Goal: Navigation & Orientation: Find specific page/section

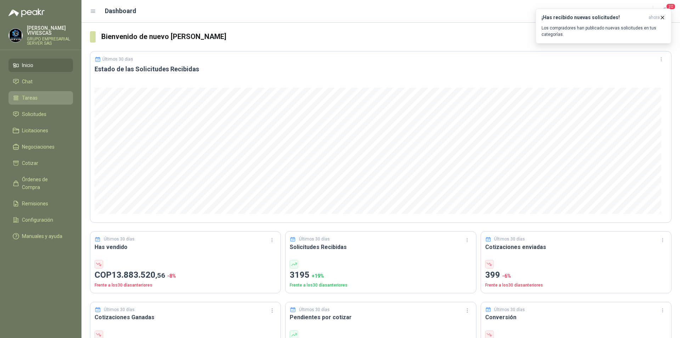
click at [30, 97] on span "Tareas" at bounding box center [30, 98] width 16 height 8
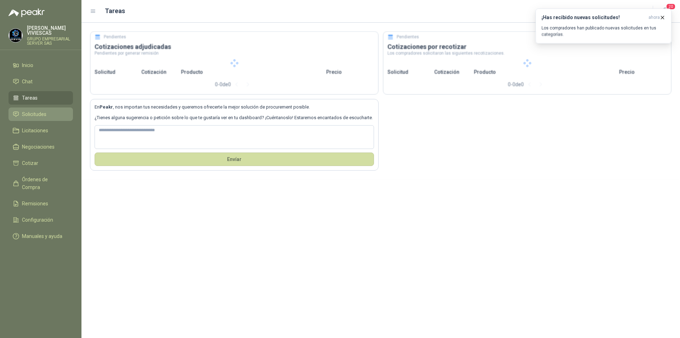
click at [32, 114] on span "Solicitudes" at bounding box center [34, 114] width 24 height 8
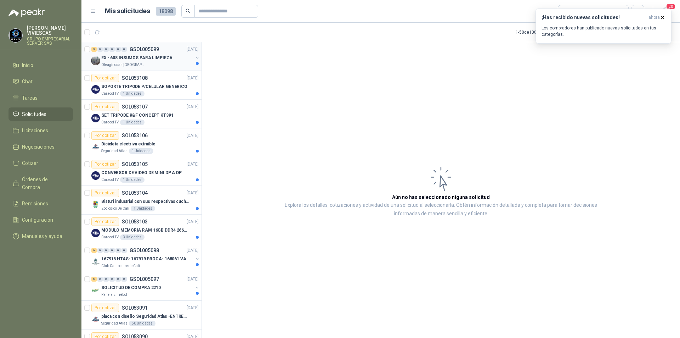
click at [136, 60] on p "EX - 608 INSUMOS PARA LIMPIEZA" at bounding box center [136, 58] width 71 height 7
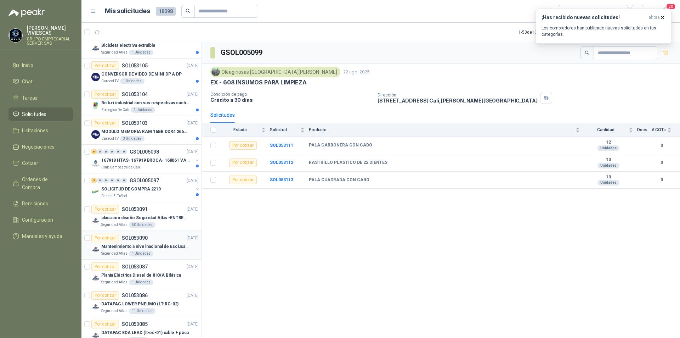
scroll to position [106, 0]
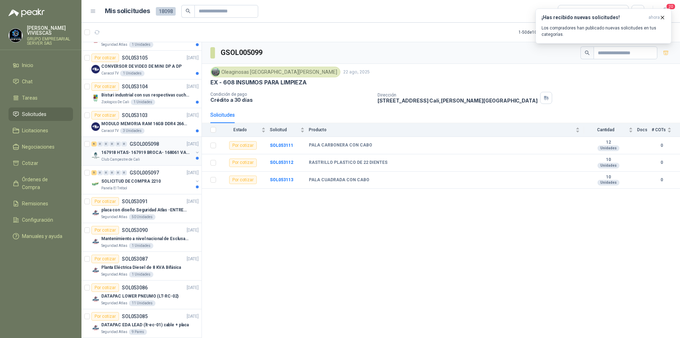
click at [116, 156] on div "167918 HTAS- 167919 BROCA- 168061 VALVULA" at bounding box center [147, 152] width 92 height 9
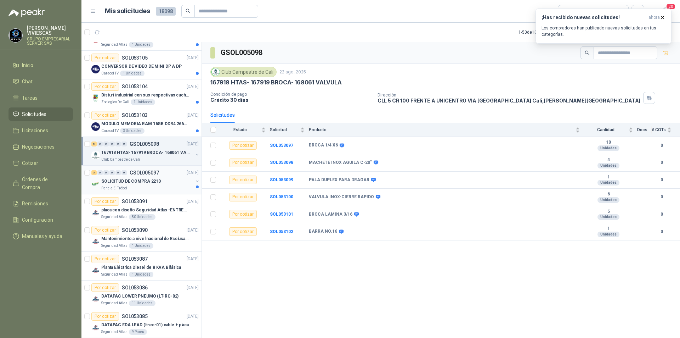
click at [125, 180] on p "SOLICITUD DE COMPRA 2210" at bounding box center [131, 181] width 60 height 7
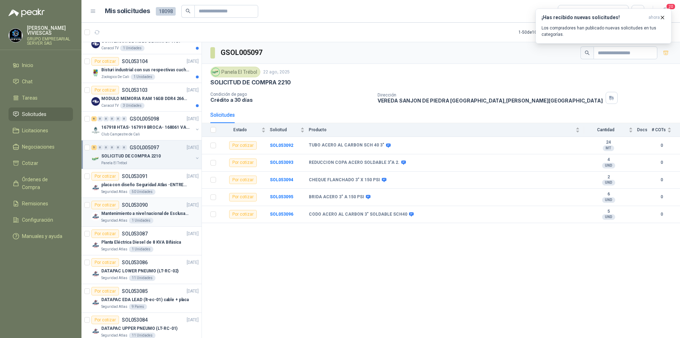
scroll to position [142, 0]
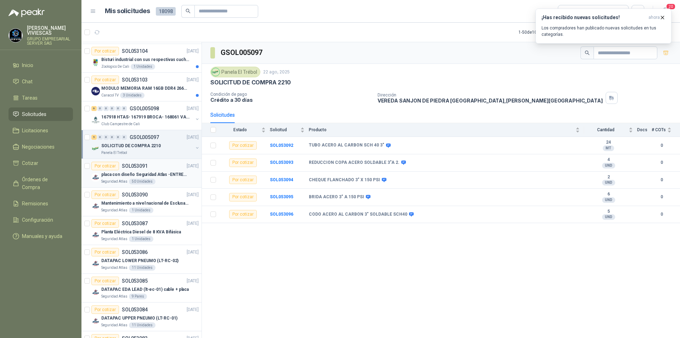
click at [114, 179] on p "Seguridad Atlas" at bounding box center [114, 182] width 26 height 6
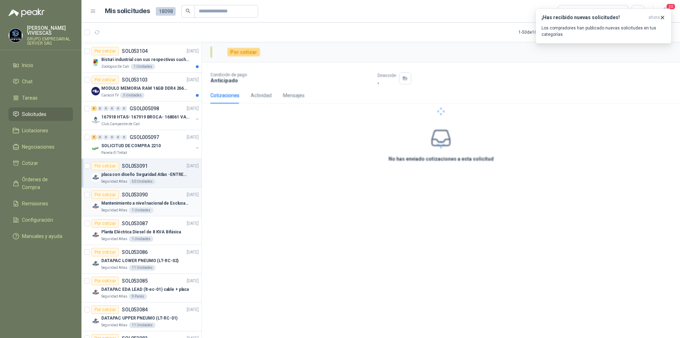
click at [114, 208] on p "Seguridad Atlas" at bounding box center [114, 210] width 26 height 6
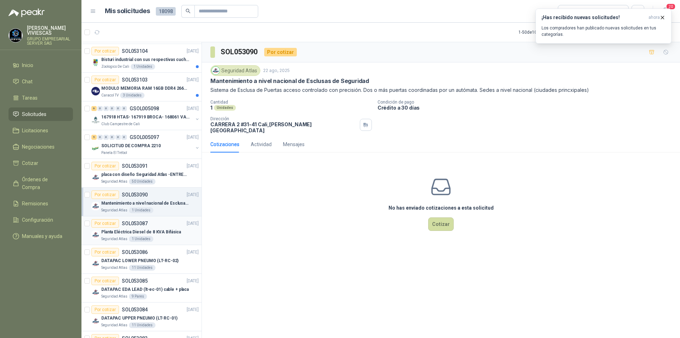
click at [126, 236] on div "Seguridad Atlas 1 Unidades" at bounding box center [149, 239] width 97 height 6
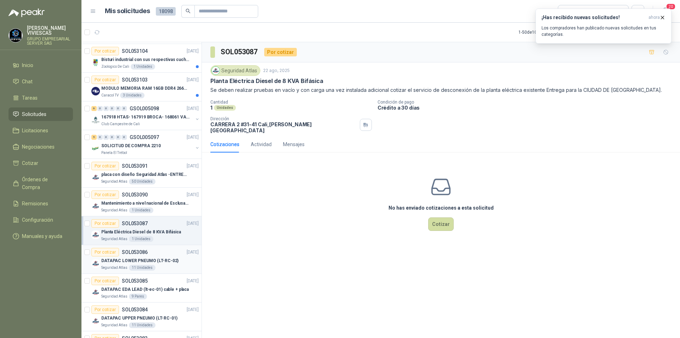
click at [115, 261] on p "DATAPAC LOWER PNEUMO (LT-RC-02)" at bounding box center [139, 260] width 77 height 7
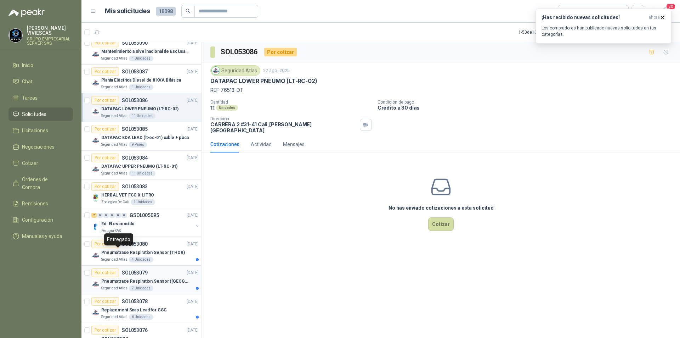
scroll to position [319, 0]
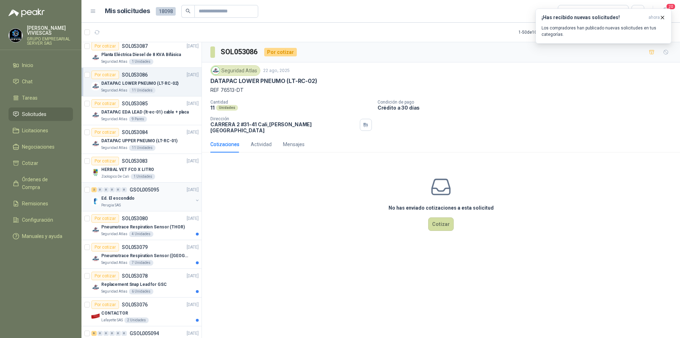
click at [113, 198] on p "Ed. El escondido" at bounding box center [117, 198] width 33 height 7
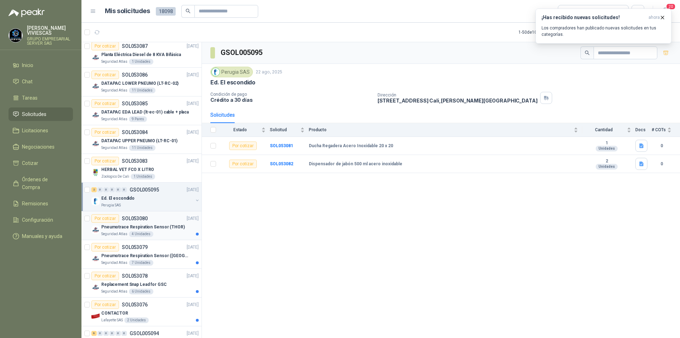
click at [114, 230] on p "Pneumotrace Respiration Sensor (THOR)" at bounding box center [143, 227] width 84 height 7
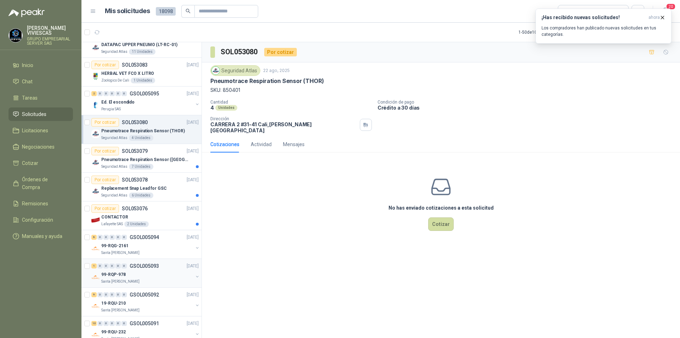
scroll to position [425, 0]
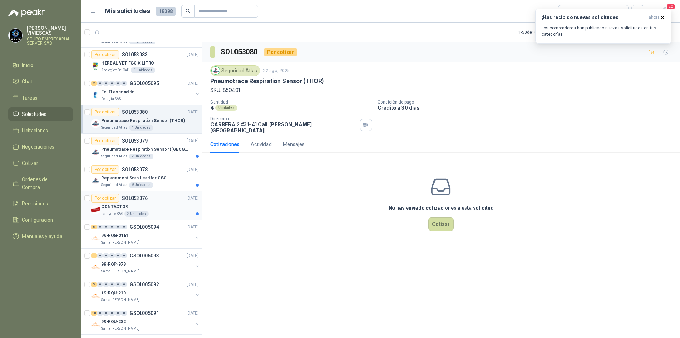
click at [115, 208] on p "CONTACTOR" at bounding box center [114, 206] width 27 height 7
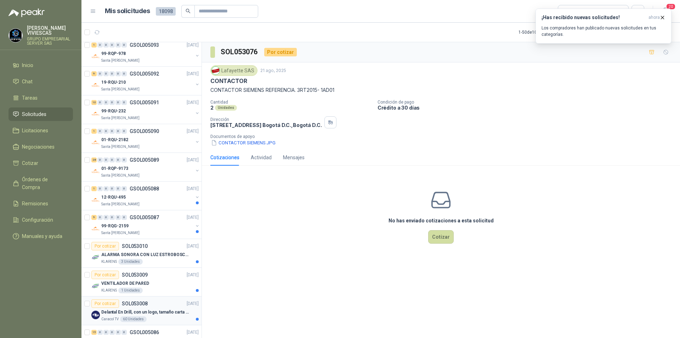
scroll to position [708, 0]
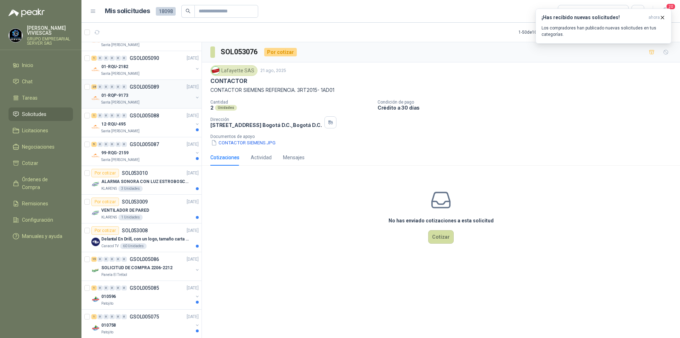
click at [111, 97] on p "01-RQP-9173" at bounding box center [114, 95] width 27 height 7
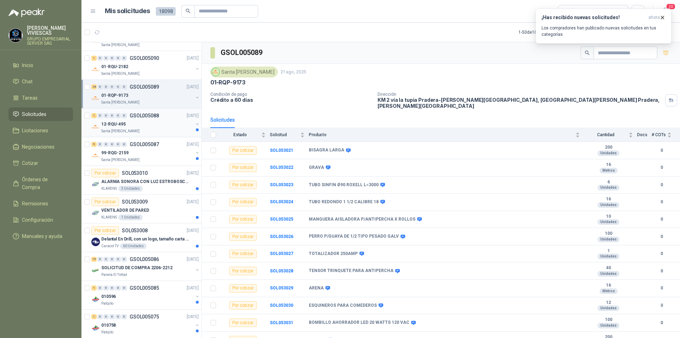
click at [115, 128] on p "Santa [PERSON_NAME]" at bounding box center [120, 131] width 38 height 6
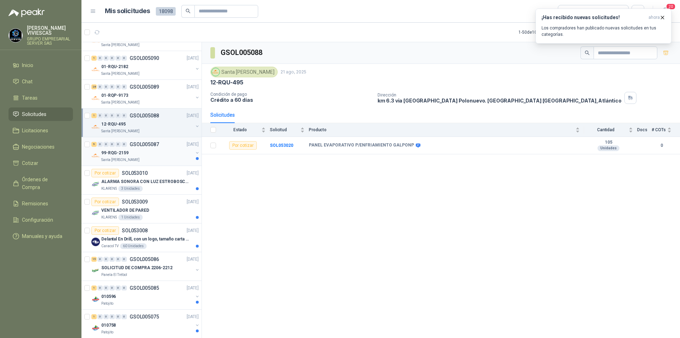
click at [108, 154] on p "99-RQG-2159" at bounding box center [114, 152] width 27 height 7
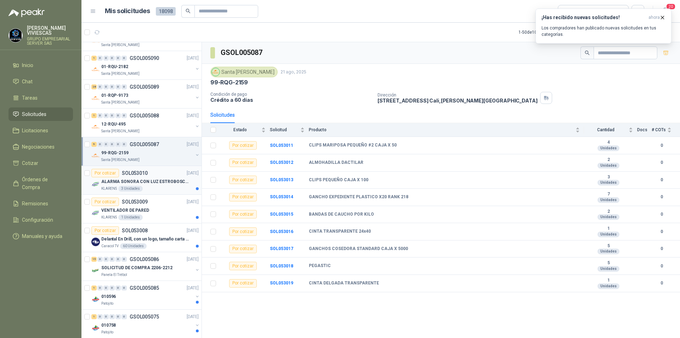
click at [147, 181] on p "ALARMA SONORA CON LUZ ESTROBOSCOPICA" at bounding box center [145, 181] width 88 height 7
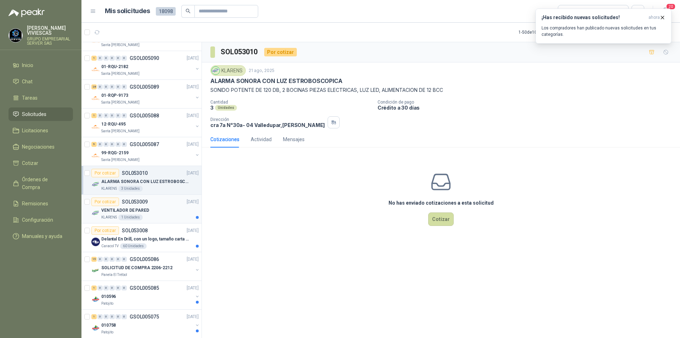
click at [154, 211] on div "VENTILADOR DE PARED" at bounding box center [149, 210] width 97 height 9
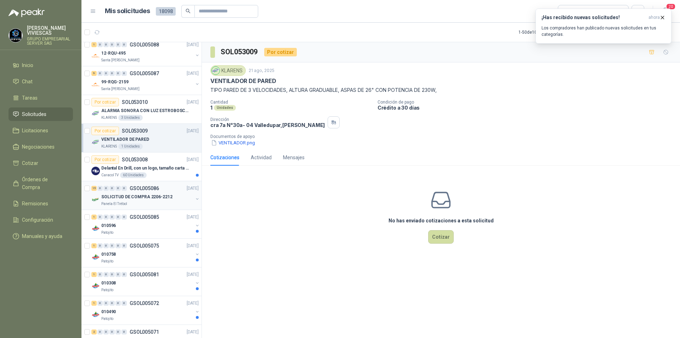
scroll to position [815, 0]
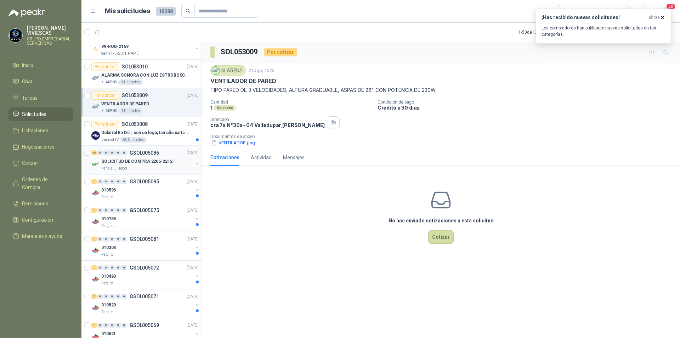
click at [120, 161] on p "SOLICITUD DE COMPRA 2206-2212" at bounding box center [136, 161] width 71 height 7
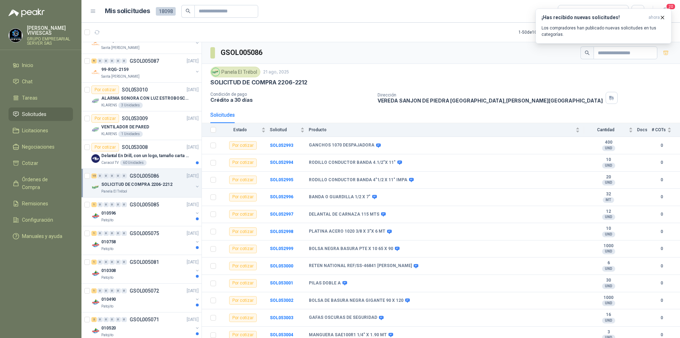
scroll to position [779, 0]
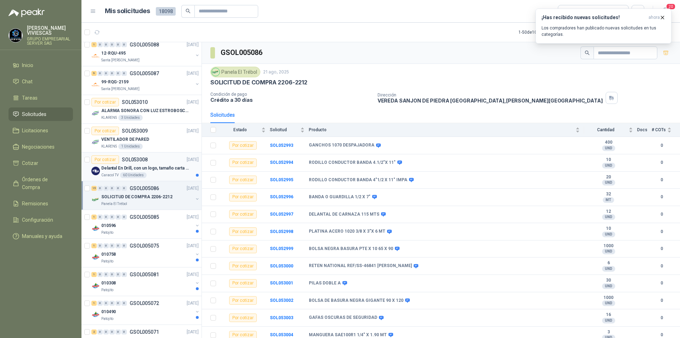
click at [122, 168] on p "Delantal En Drill, con un logo, tamaño carta 1 tinta (Se envia enlacen, como re…" at bounding box center [145, 168] width 88 height 7
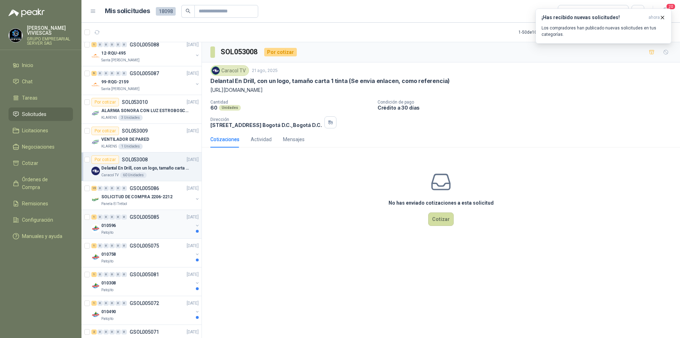
click at [120, 231] on div "Patojito" at bounding box center [147, 233] width 92 height 6
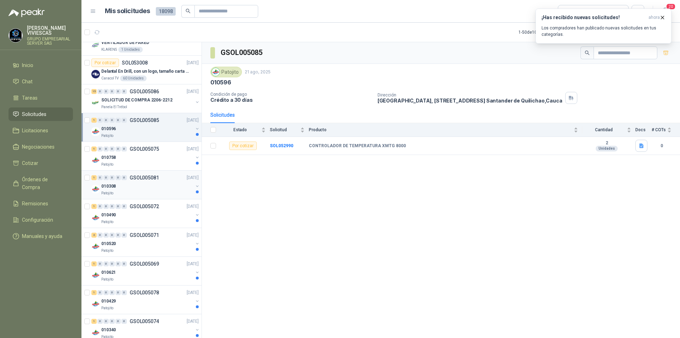
scroll to position [886, 0]
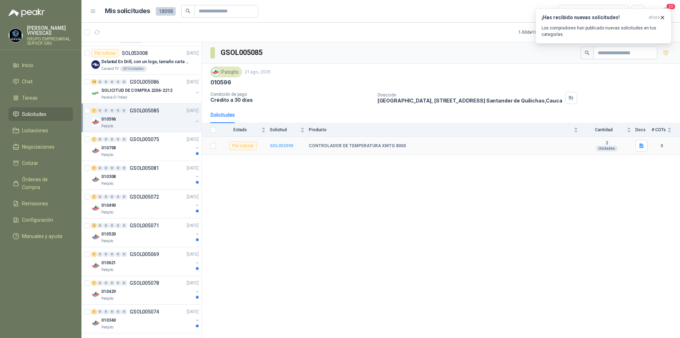
click at [286, 145] on b "SOL052990" at bounding box center [281, 145] width 23 height 5
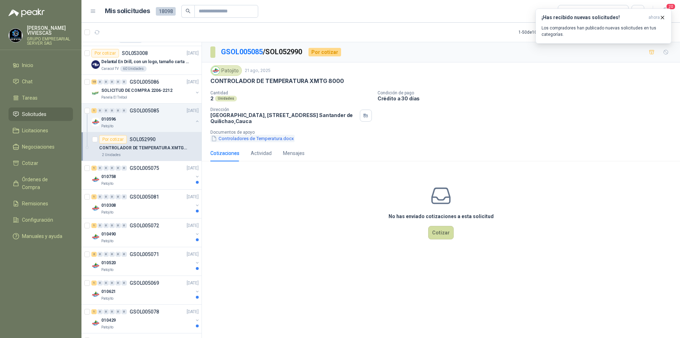
click at [245, 139] on button "Controladores de Temperatura.docx" at bounding box center [252, 138] width 84 height 7
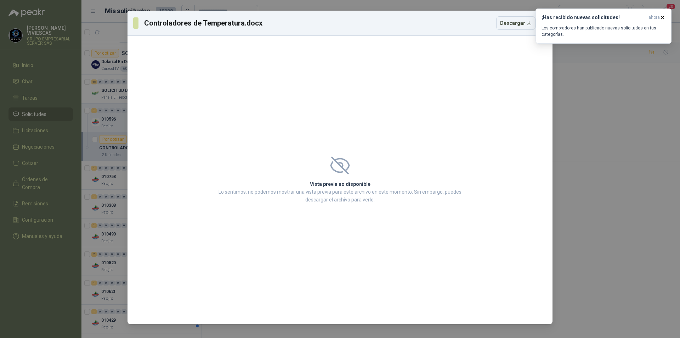
click at [584, 118] on div "Controladores de Temperatura.docx Descargar Vista previa no disponible Lo senti…" at bounding box center [340, 169] width 680 height 338
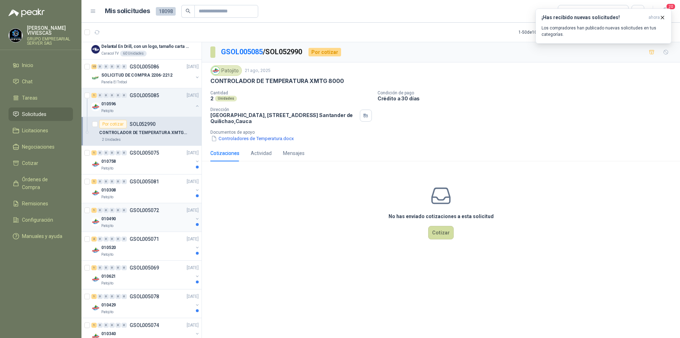
scroll to position [898, 0]
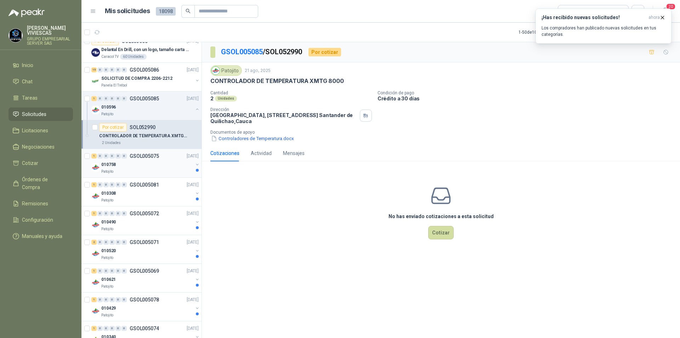
click at [128, 164] on div "010758" at bounding box center [147, 164] width 92 height 9
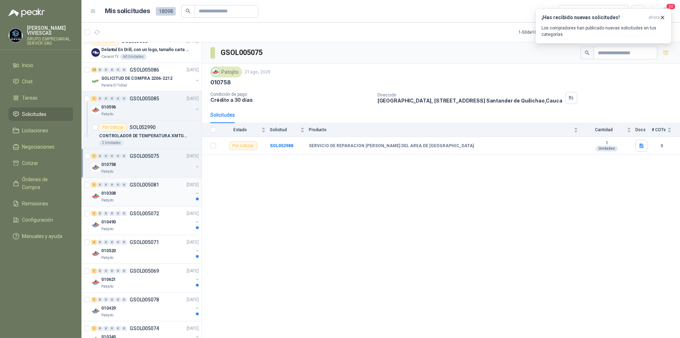
click at [131, 198] on div "Patojito" at bounding box center [147, 200] width 92 height 6
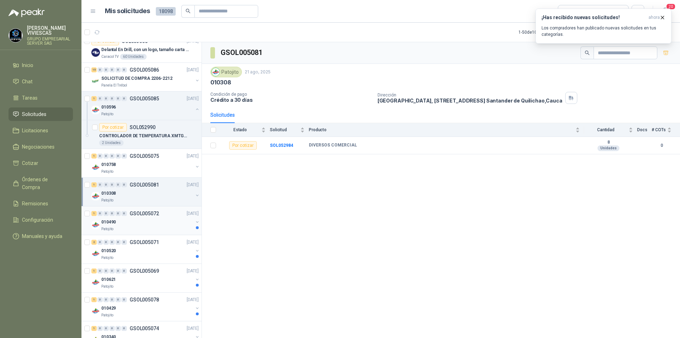
click at [130, 228] on div "Patojito" at bounding box center [147, 229] width 92 height 6
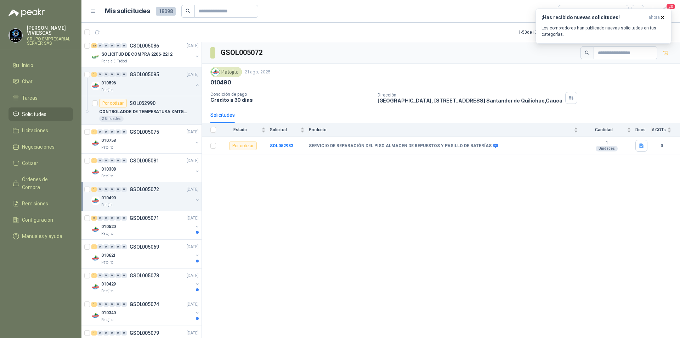
scroll to position [933, 0]
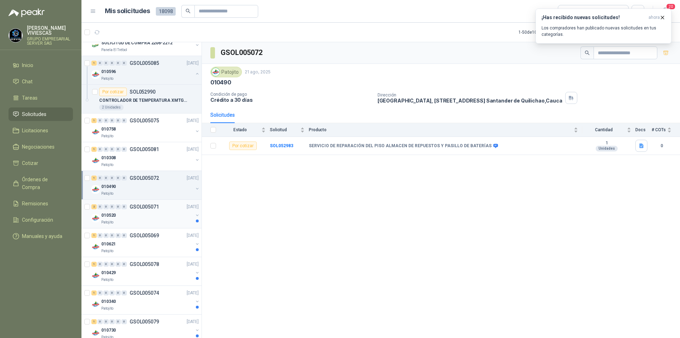
click at [134, 219] on div "010520" at bounding box center [147, 215] width 92 height 9
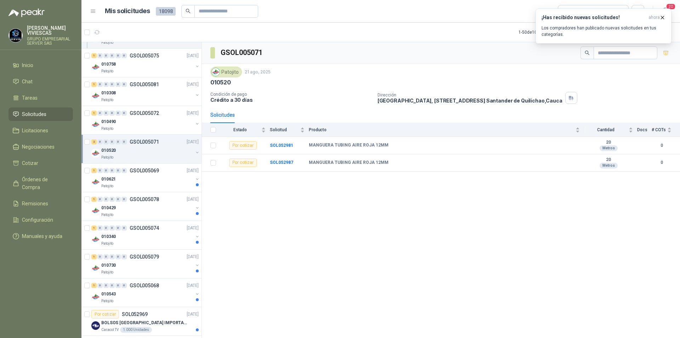
scroll to position [1004, 0]
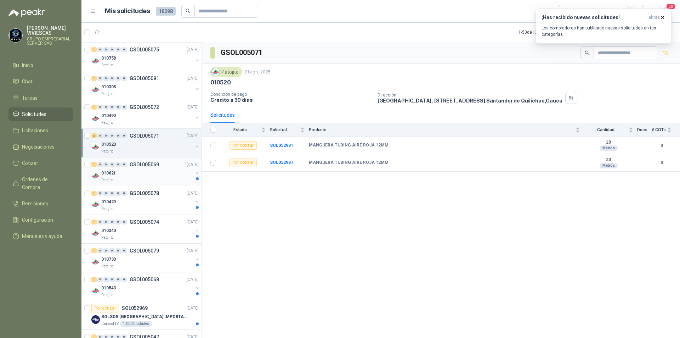
click at [130, 174] on div "010621" at bounding box center [147, 173] width 92 height 9
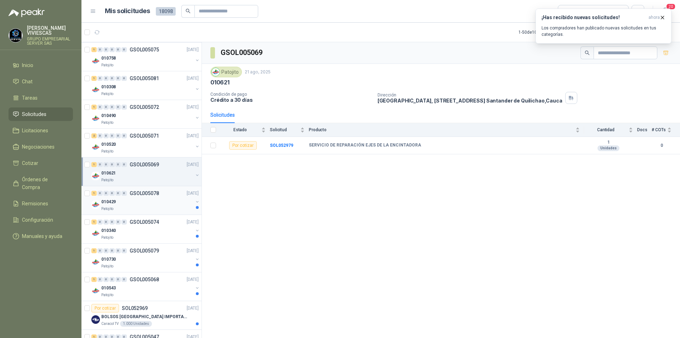
click at [135, 203] on div "010429" at bounding box center [147, 201] width 92 height 9
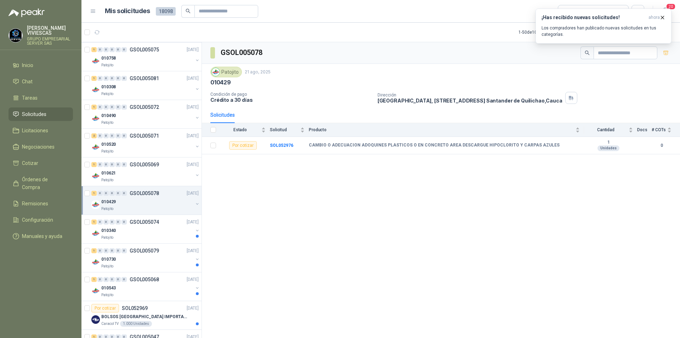
scroll to position [1039, 0]
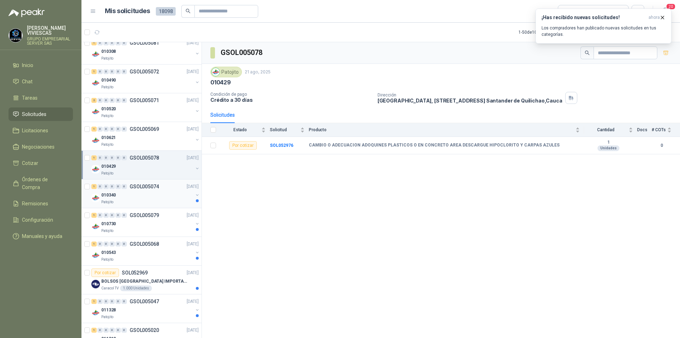
click at [133, 199] on div "010340" at bounding box center [147, 195] width 92 height 9
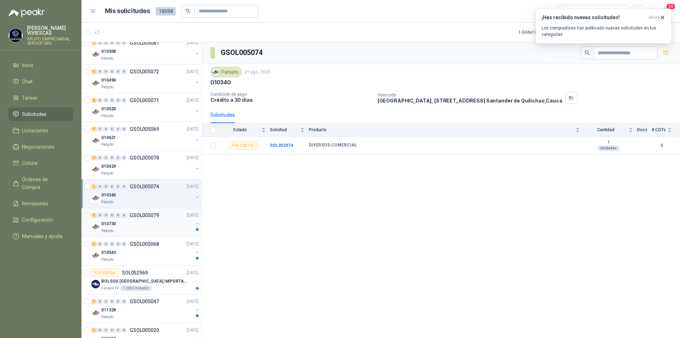
click at [130, 230] on div "Patojito" at bounding box center [147, 231] width 92 height 6
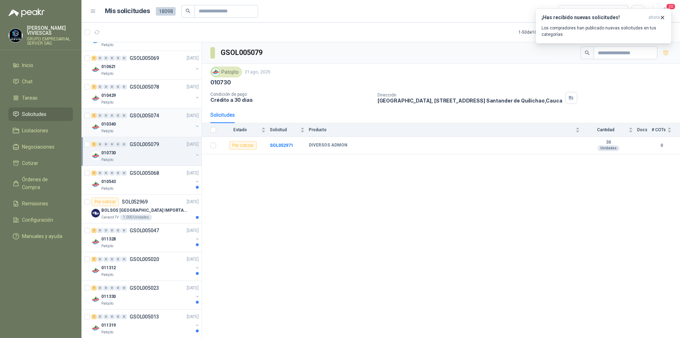
click at [128, 123] on div "010340" at bounding box center [147, 124] width 92 height 9
click at [275, 147] on b "SOL052974" at bounding box center [281, 145] width 23 height 5
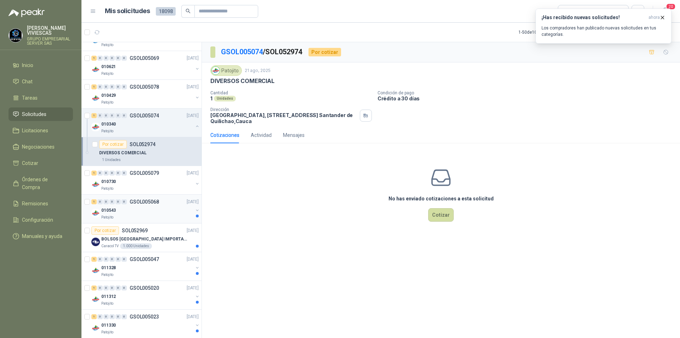
click at [144, 213] on div "010543" at bounding box center [147, 210] width 92 height 9
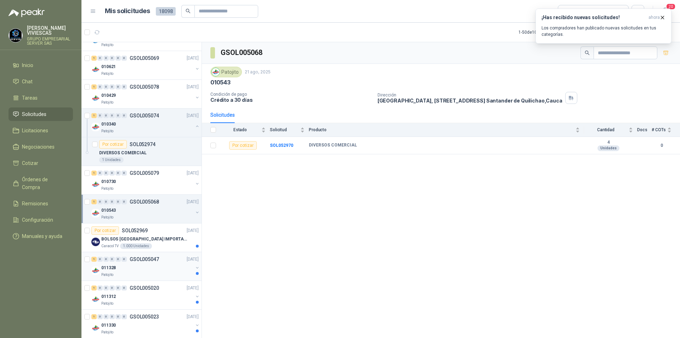
click at [146, 273] on div "Patojito" at bounding box center [147, 275] width 92 height 6
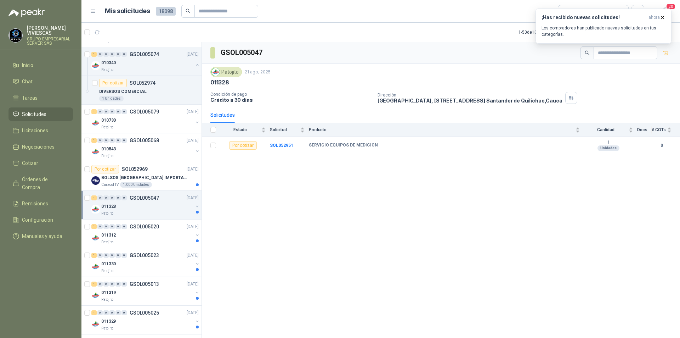
scroll to position [1181, 0]
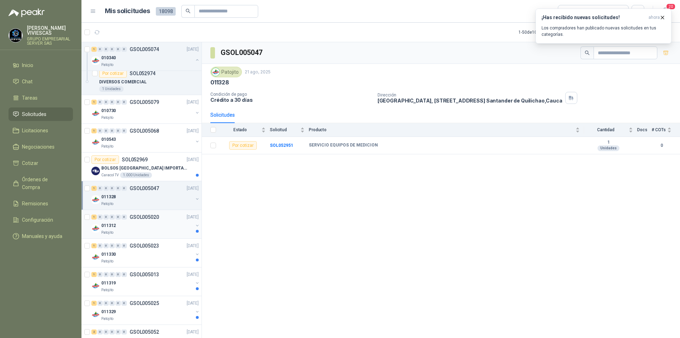
click at [143, 231] on div "Patojito" at bounding box center [147, 233] width 92 height 6
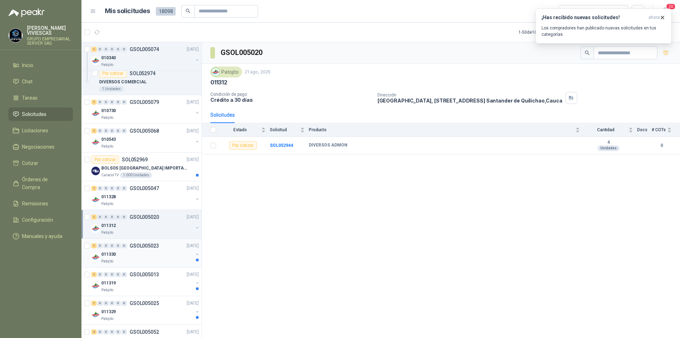
click at [138, 256] on div "011330" at bounding box center [147, 254] width 92 height 9
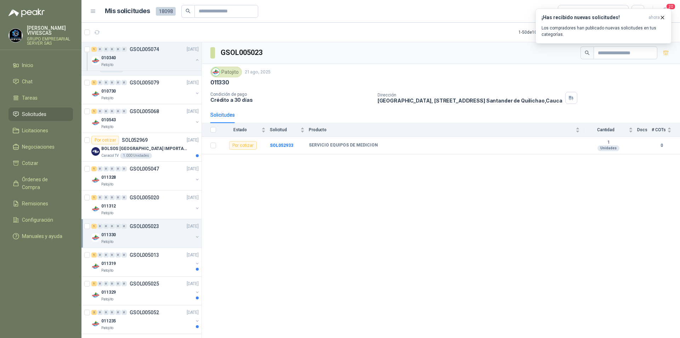
scroll to position [1210, 0]
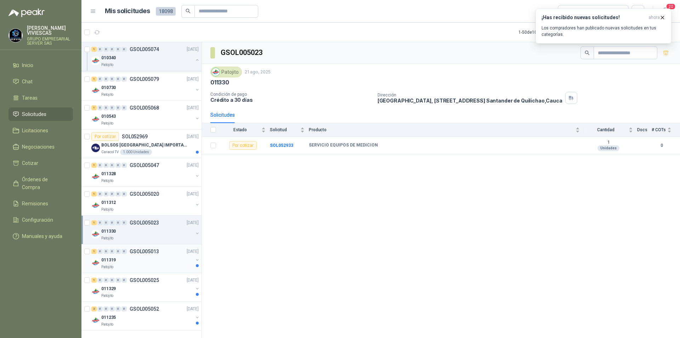
click at [141, 255] on div "011319" at bounding box center [147, 259] width 92 height 9
click at [158, 285] on div "011329" at bounding box center [147, 288] width 92 height 9
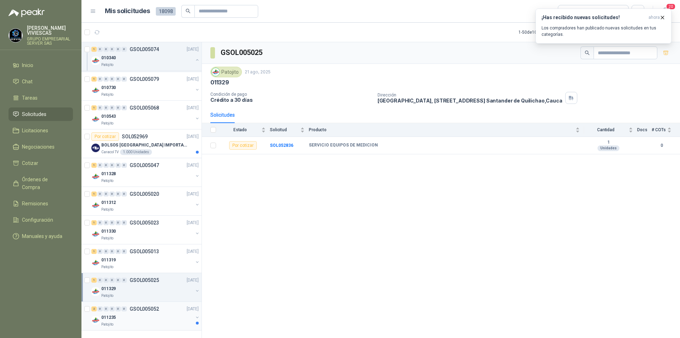
click at [137, 321] on div "Patojito" at bounding box center [147, 324] width 92 height 6
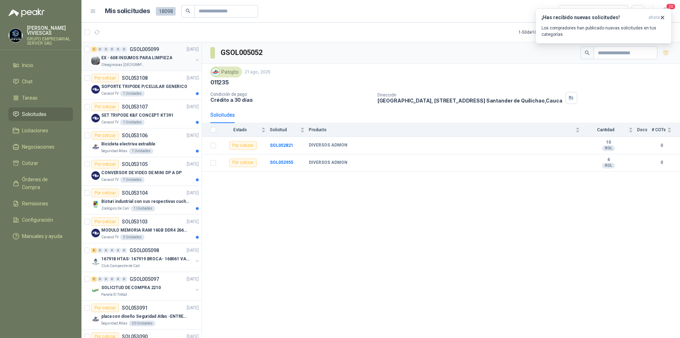
click at [123, 59] on p "EX - 608 INSUMOS PARA LIMPIEZA" at bounding box center [136, 58] width 71 height 7
